Goal: Information Seeking & Learning: Learn about a topic

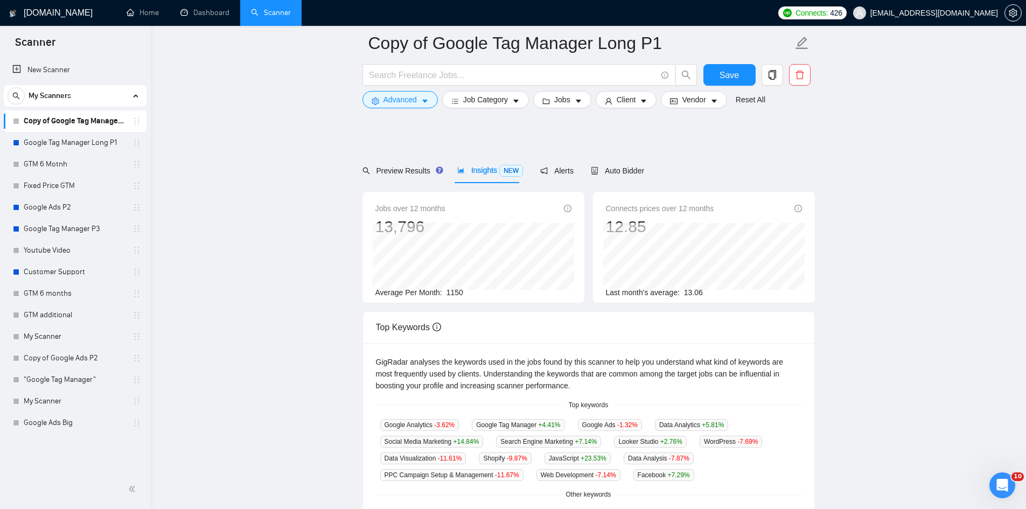
scroll to position [108, 0]
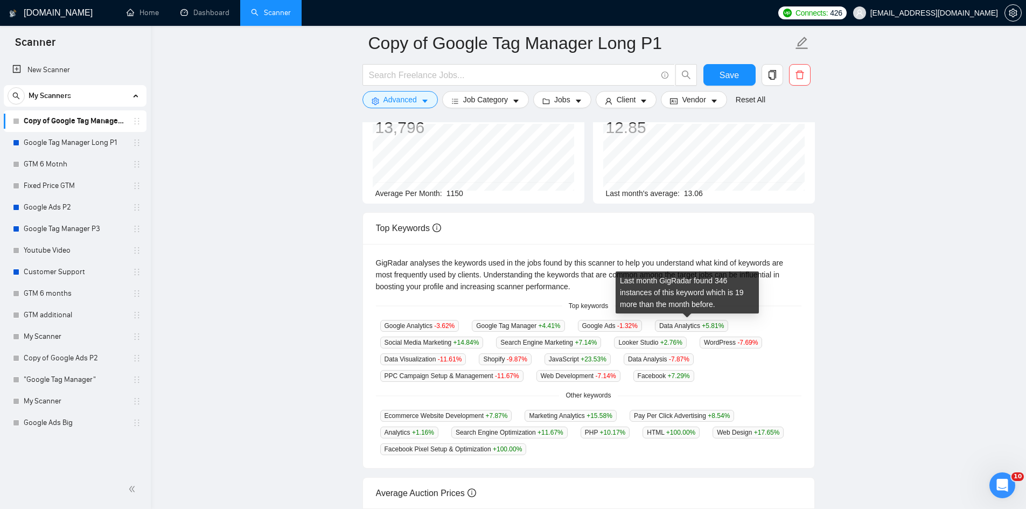
click at [687, 327] on span "Data Analytics +5.81 %" at bounding box center [691, 326] width 73 height 12
click at [677, 327] on span "Data Analytics +5.81 %" at bounding box center [691, 326] width 73 height 12
drag, startPoint x: 655, startPoint y: 325, endPoint x: 698, endPoint y: 327, distance: 43.1
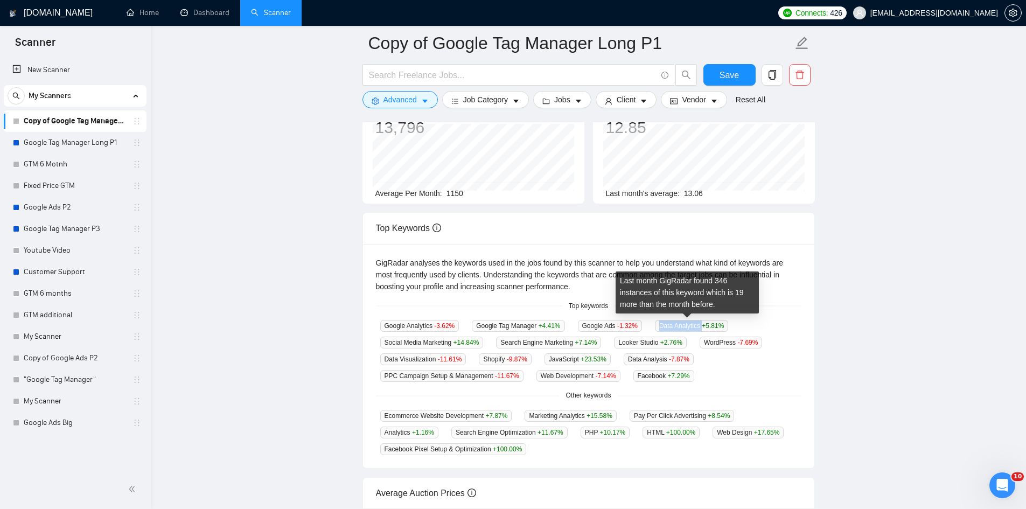
click at [698, 327] on span "Data Analytics +5.81 %" at bounding box center [691, 326] width 73 height 12
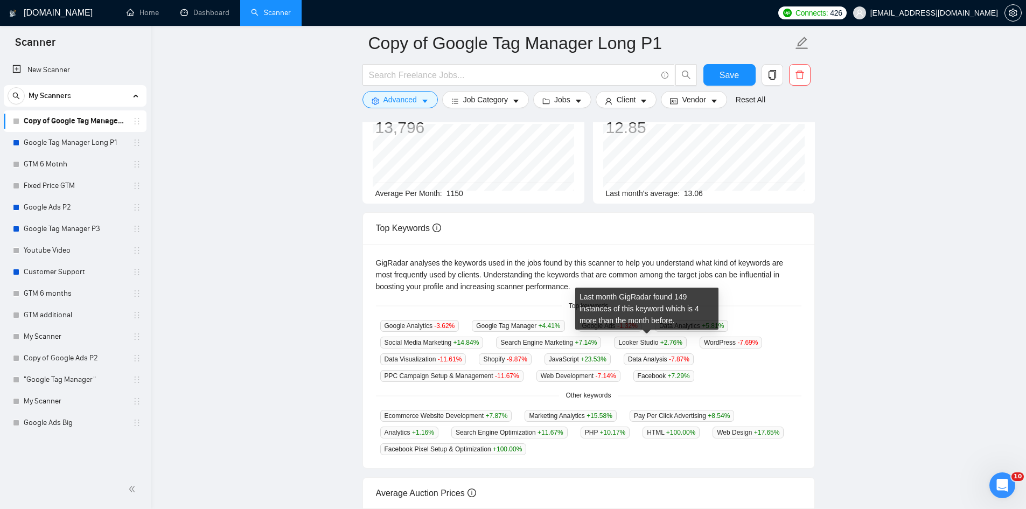
click at [653, 340] on span "Looker Studio +2.76 %" at bounding box center [650, 343] width 72 height 12
drag, startPoint x: 654, startPoint y: 341, endPoint x: 616, endPoint y: 341, distance: 38.2
click at [616, 341] on span "Looker Studio +2.76 %" at bounding box center [650, 343] width 72 height 12
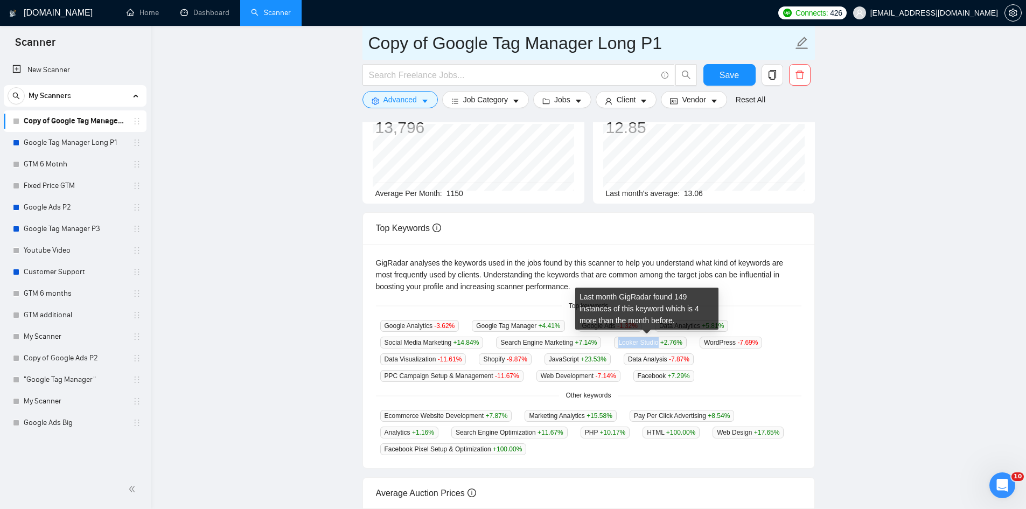
copy span "Looker Studio"
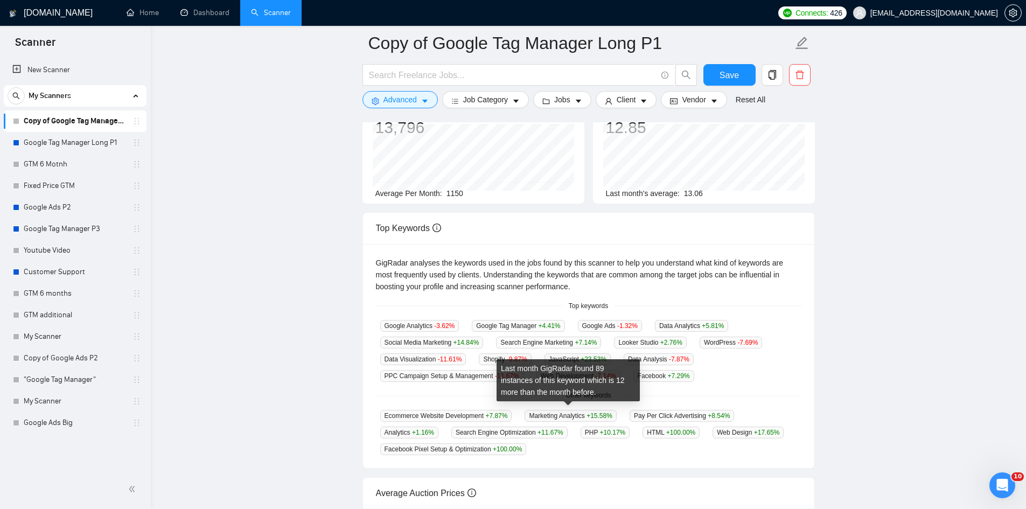
click at [534, 410] on span "Marketing Analytics +15.58 %" at bounding box center [571, 416] width 92 height 12
click at [569, 402] on div "Last month GigRadar found 89 instances of this keyword which is 12 more than th…" at bounding box center [568, 384] width 135 height 41
drag, startPoint x: 583, startPoint y: 411, endPoint x: 528, endPoint y: 409, distance: 55.0
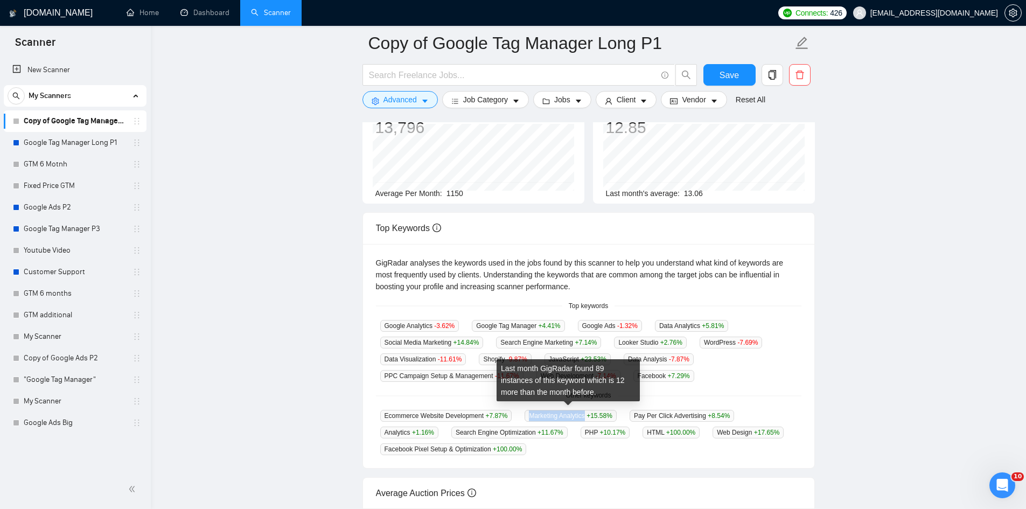
click at [528, 410] on span "Marketing Analytics +15.58 %" at bounding box center [571, 416] width 92 height 12
copy span "Marketing Analytics"
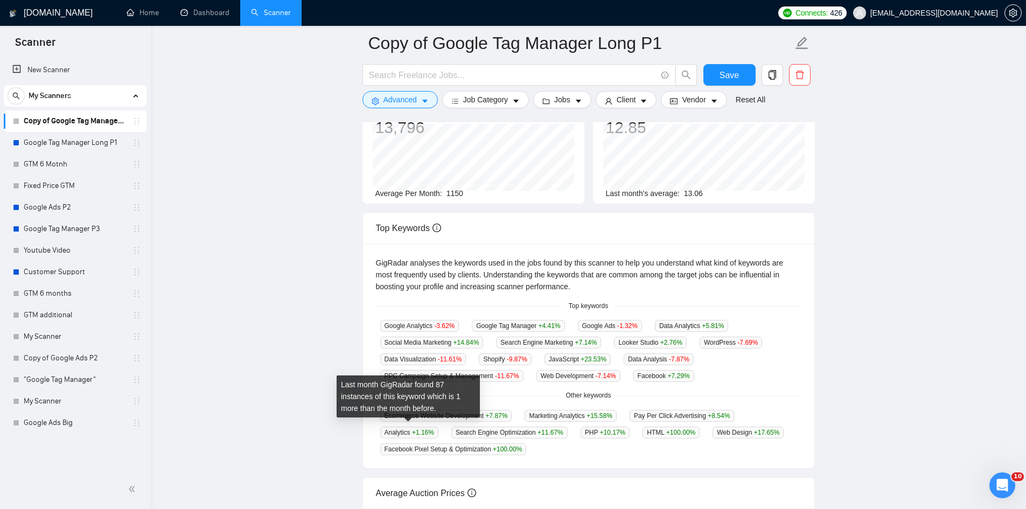
click at [395, 427] on span "Analytics +1.16 %" at bounding box center [409, 433] width 58 height 12
click at [393, 428] on span "Analytics +1.16 %" at bounding box center [409, 433] width 58 height 12
click at [395, 429] on span "Analytics +1.16 %" at bounding box center [409, 433] width 58 height 12
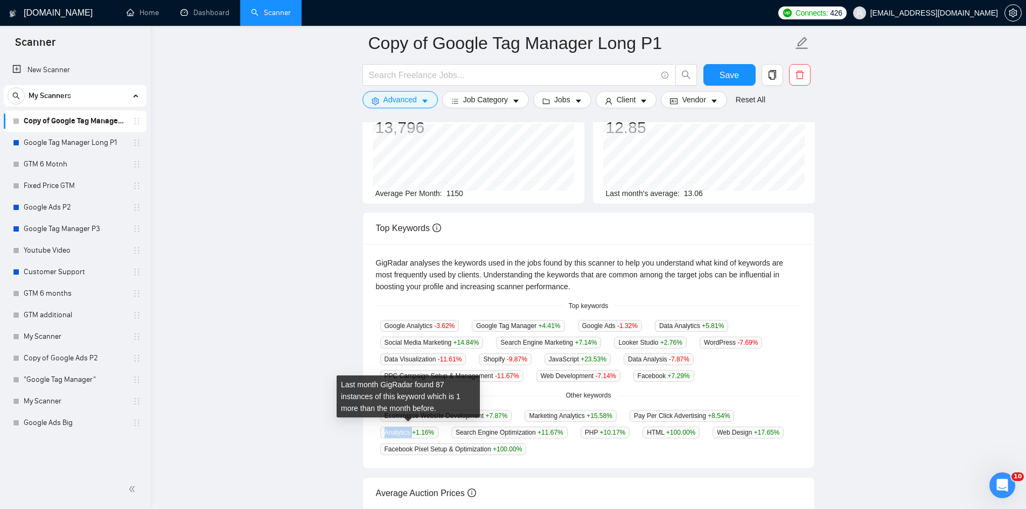
click at [395, 429] on span "Analytics +1.16 %" at bounding box center [409, 433] width 58 height 12
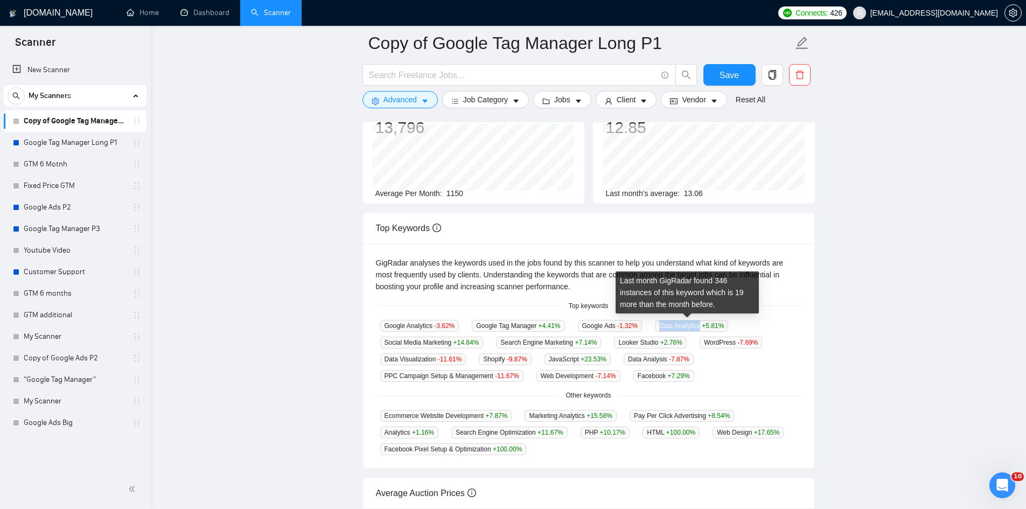
drag, startPoint x: 696, startPoint y: 325, endPoint x: 658, endPoint y: 323, distance: 38.3
click at [658, 323] on span "Data Analytics +5.81 %" at bounding box center [691, 326] width 73 height 12
copy span "Data Analytics"
